Goal: Task Accomplishment & Management: Manage account settings

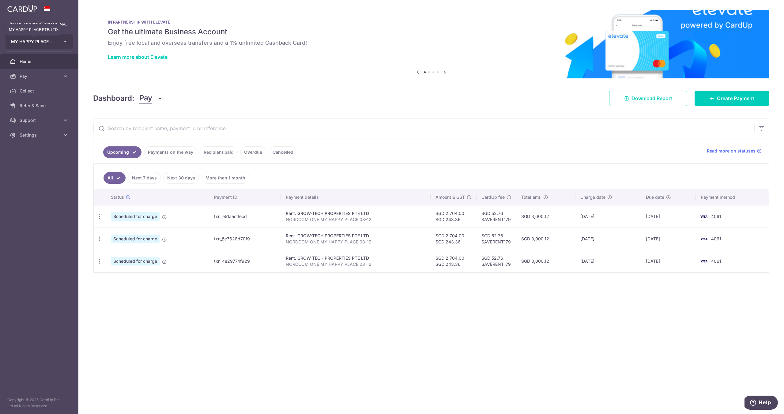
click at [51, 43] on span "MY HAPPY PLACE PTE. LTD." at bounding box center [33, 42] width 45 height 6
click at [273, 97] on div "Dashboard: Pay Pay Collect Download Report Create Payment" at bounding box center [431, 97] width 676 height 18
click at [29, 138] on span "Settings" at bounding box center [40, 135] width 40 height 6
click at [31, 164] on span "Logout" at bounding box center [40, 164] width 40 height 6
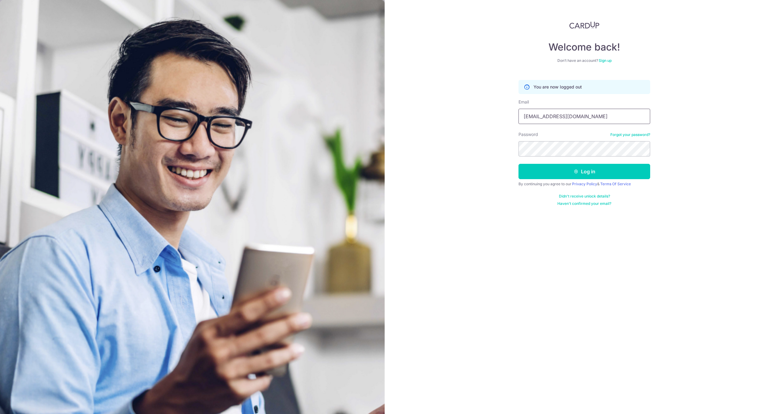
click at [579, 116] on input "[EMAIL_ADDRESS][DOMAIN_NAME]" at bounding box center [584, 116] width 132 height 15
type input "zihuisilver@gmail.com"
click at [568, 165] on button "Log in" at bounding box center [584, 171] width 132 height 15
